Goal: Navigation & Orientation: Find specific page/section

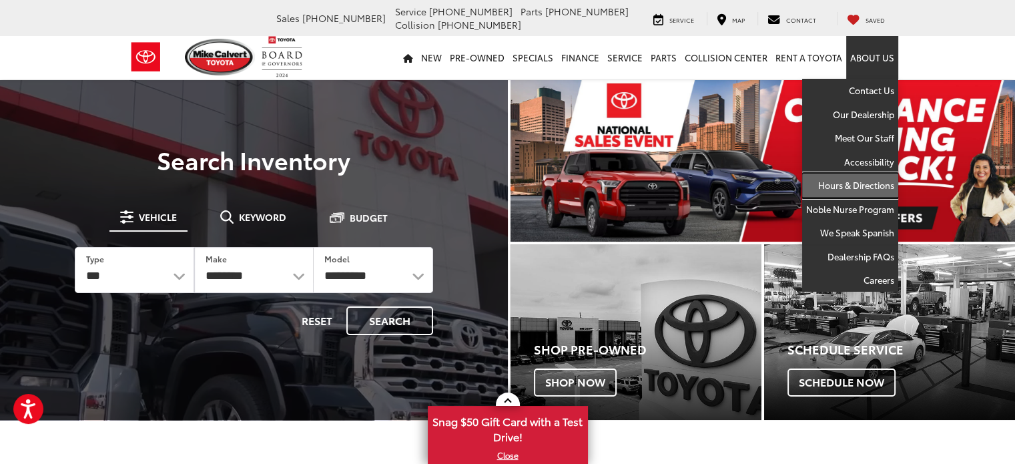
click at [868, 178] on link "Hours & Directions" at bounding box center [850, 186] width 96 height 24
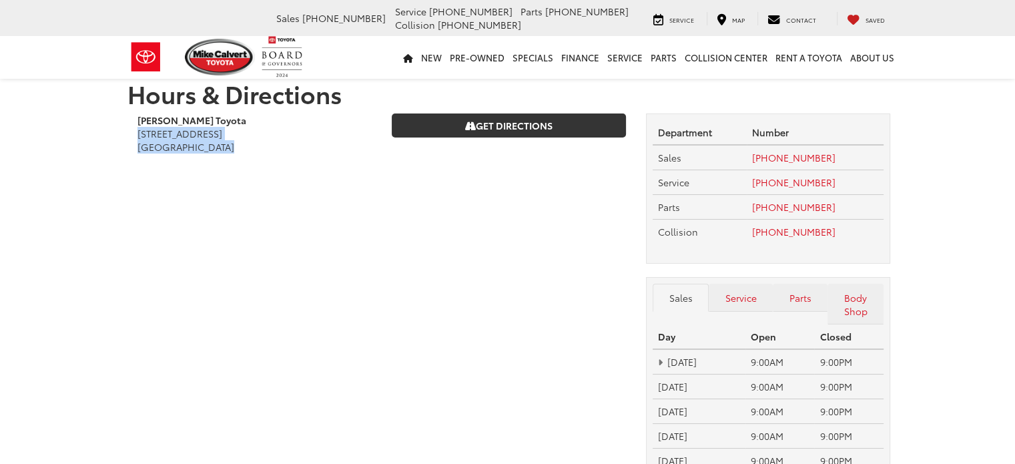
drag, startPoint x: 234, startPoint y: 144, endPoint x: 133, endPoint y: 139, distance: 100.9
click at [133, 139] on div "[PERSON_NAME] Toyota [STREET_ADDRESS] [GEOGRAPHIC_DATA]" at bounding box center [254, 139] width 254 height 53
copy address "[STREET_ADDRESS]"
